Goal: Information Seeking & Learning: Learn about a topic

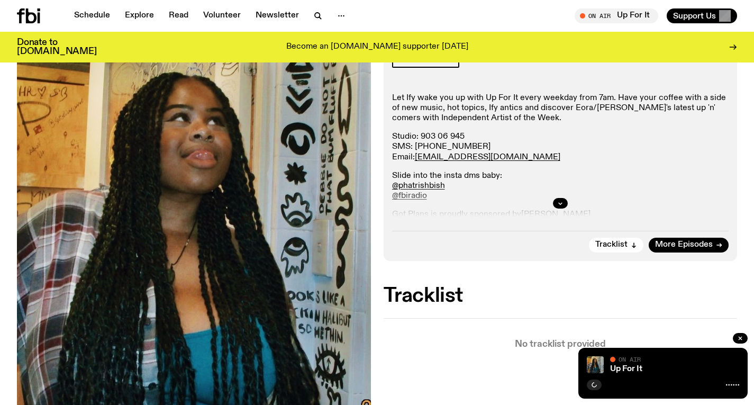
scroll to position [136, 0]
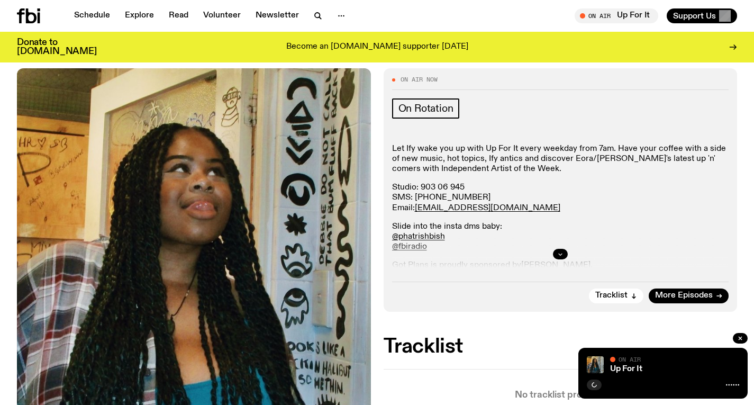
click at [559, 254] on icon "button" at bounding box center [561, 255] width 4 height 2
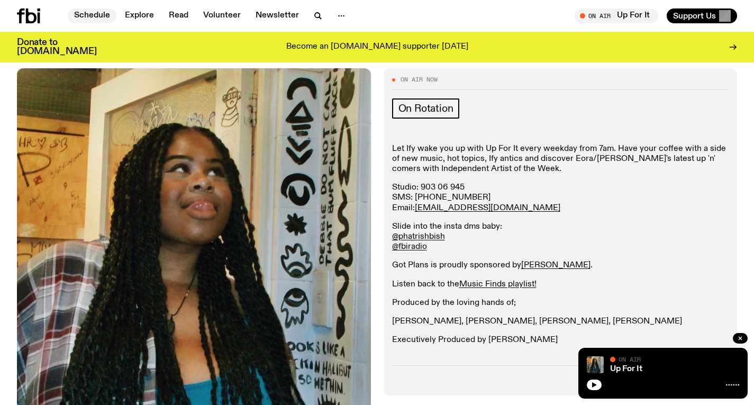
click at [104, 17] on link "Schedule" at bounding box center [92, 15] width 49 height 15
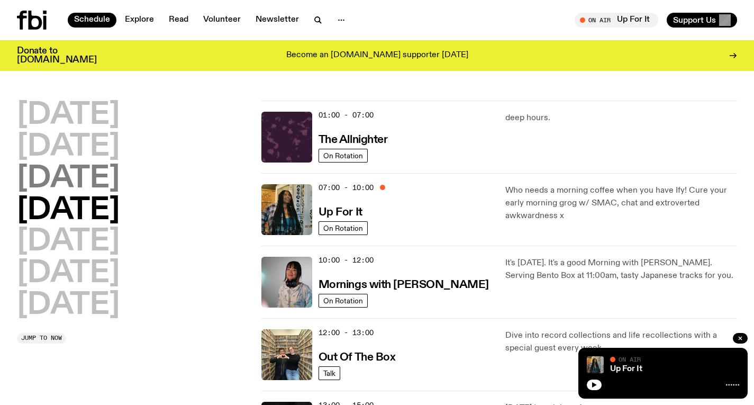
click at [120, 176] on h2 "[DATE]" at bounding box center [68, 179] width 103 height 30
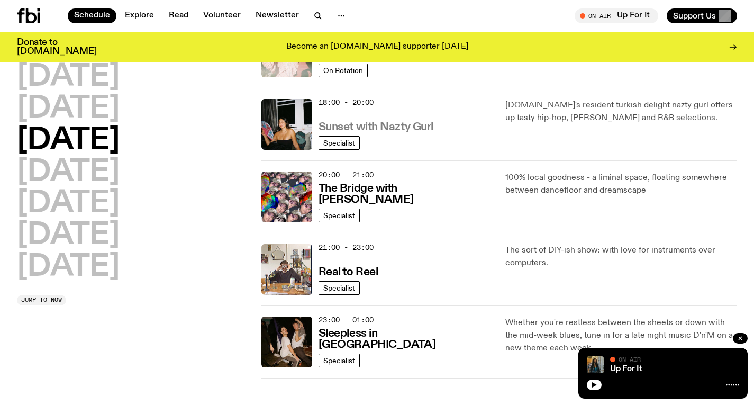
scroll to position [440, 0]
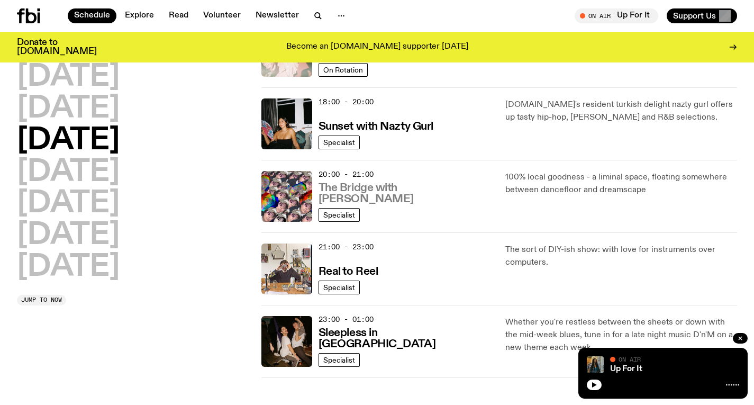
click at [402, 197] on h3 "The Bridge with [PERSON_NAME]" at bounding box center [406, 194] width 175 height 22
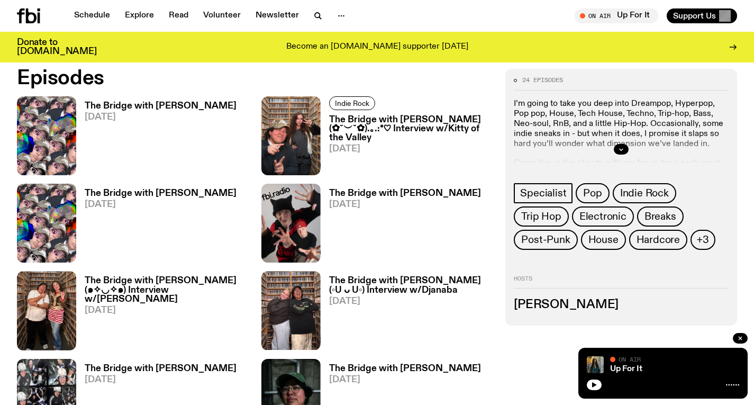
scroll to position [620, 0]
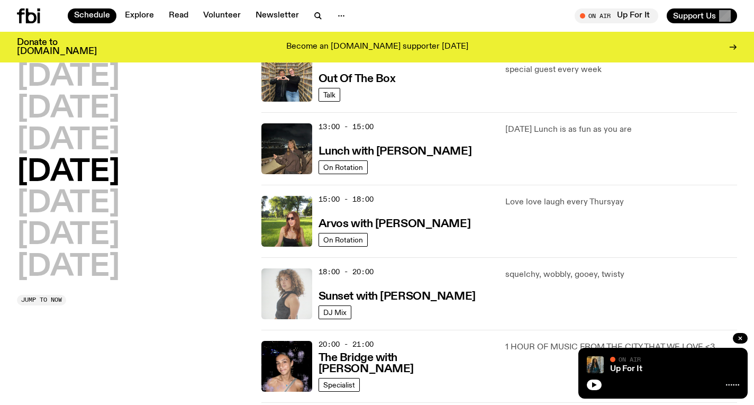
scroll to position [273, 0]
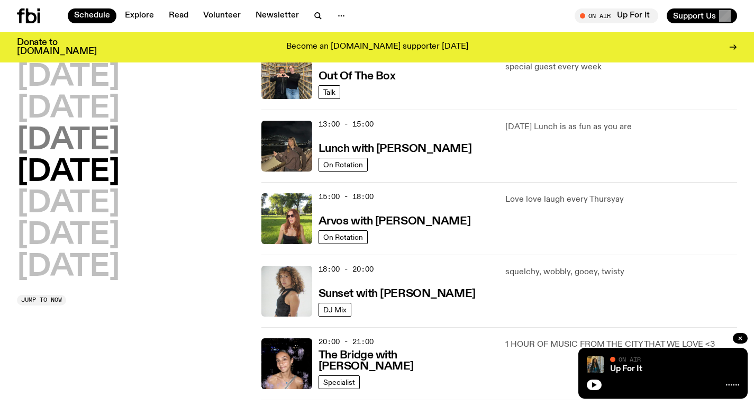
click at [120, 137] on h2 "[DATE]" at bounding box center [68, 141] width 103 height 30
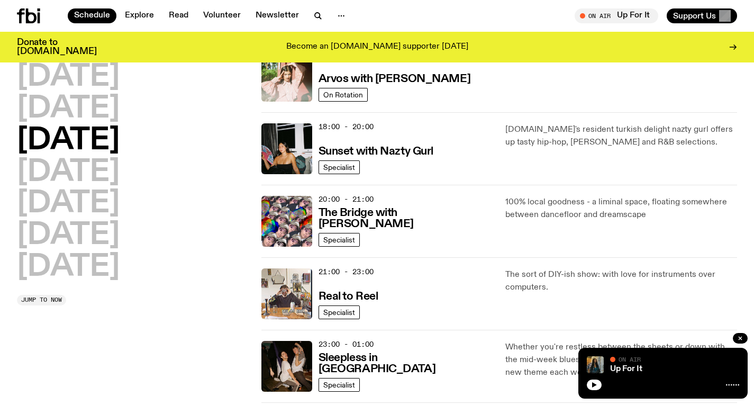
scroll to position [417, 0]
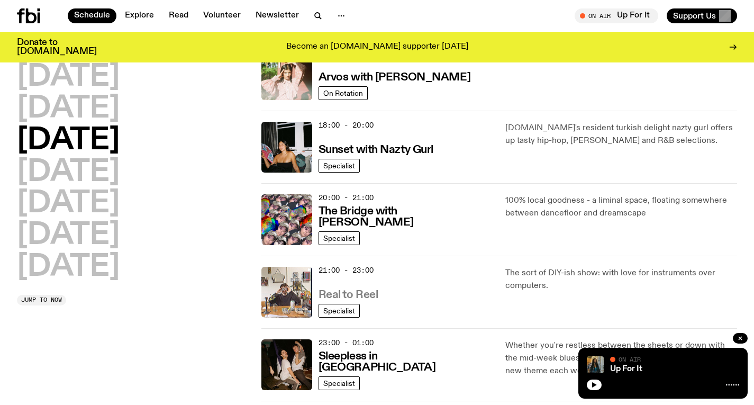
click at [364, 293] on h3 "Real to Reel" at bounding box center [349, 295] width 60 height 11
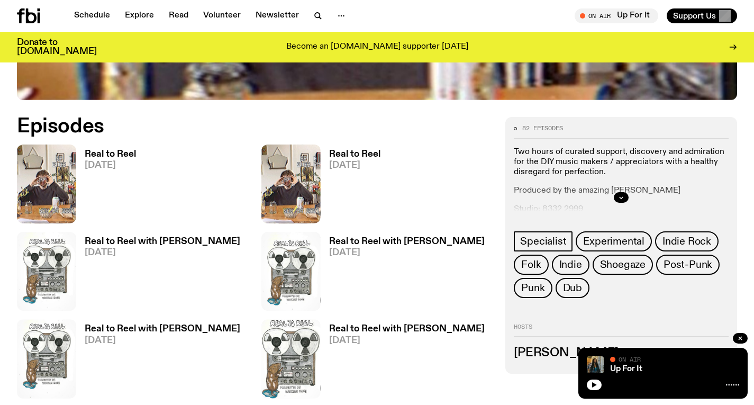
scroll to position [457, 0]
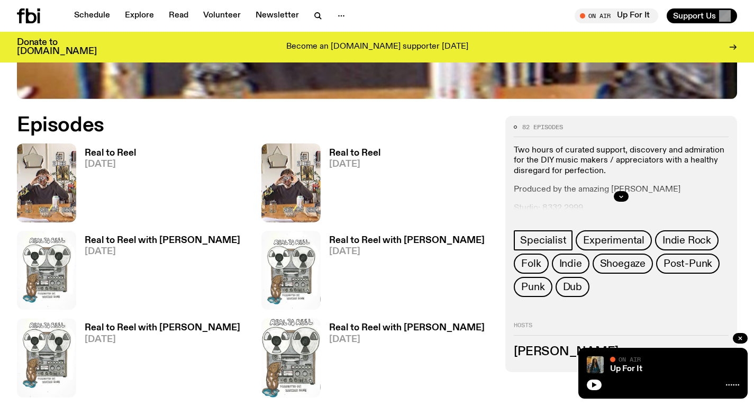
click at [130, 156] on h3 "Real to Reel" at bounding box center [110, 153] width 51 height 9
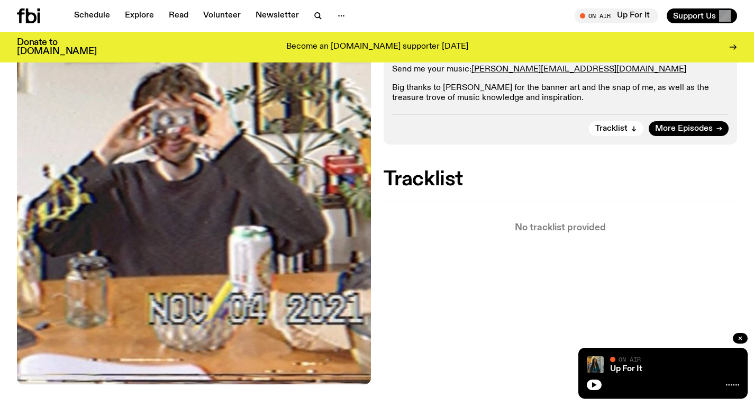
scroll to position [293, 0]
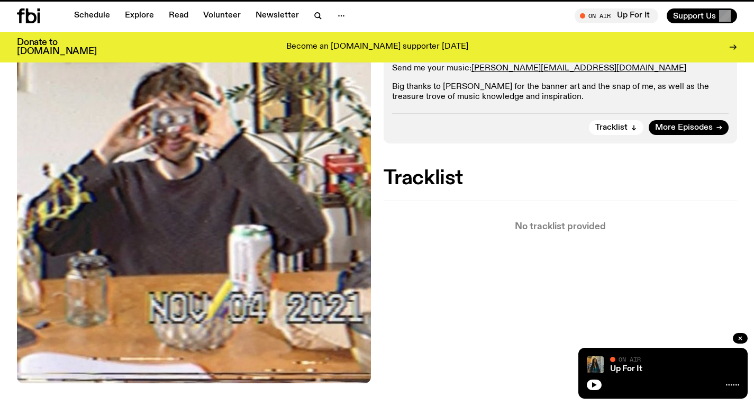
scroll to position [457, 0]
